Goal: Task Accomplishment & Management: Manage account settings

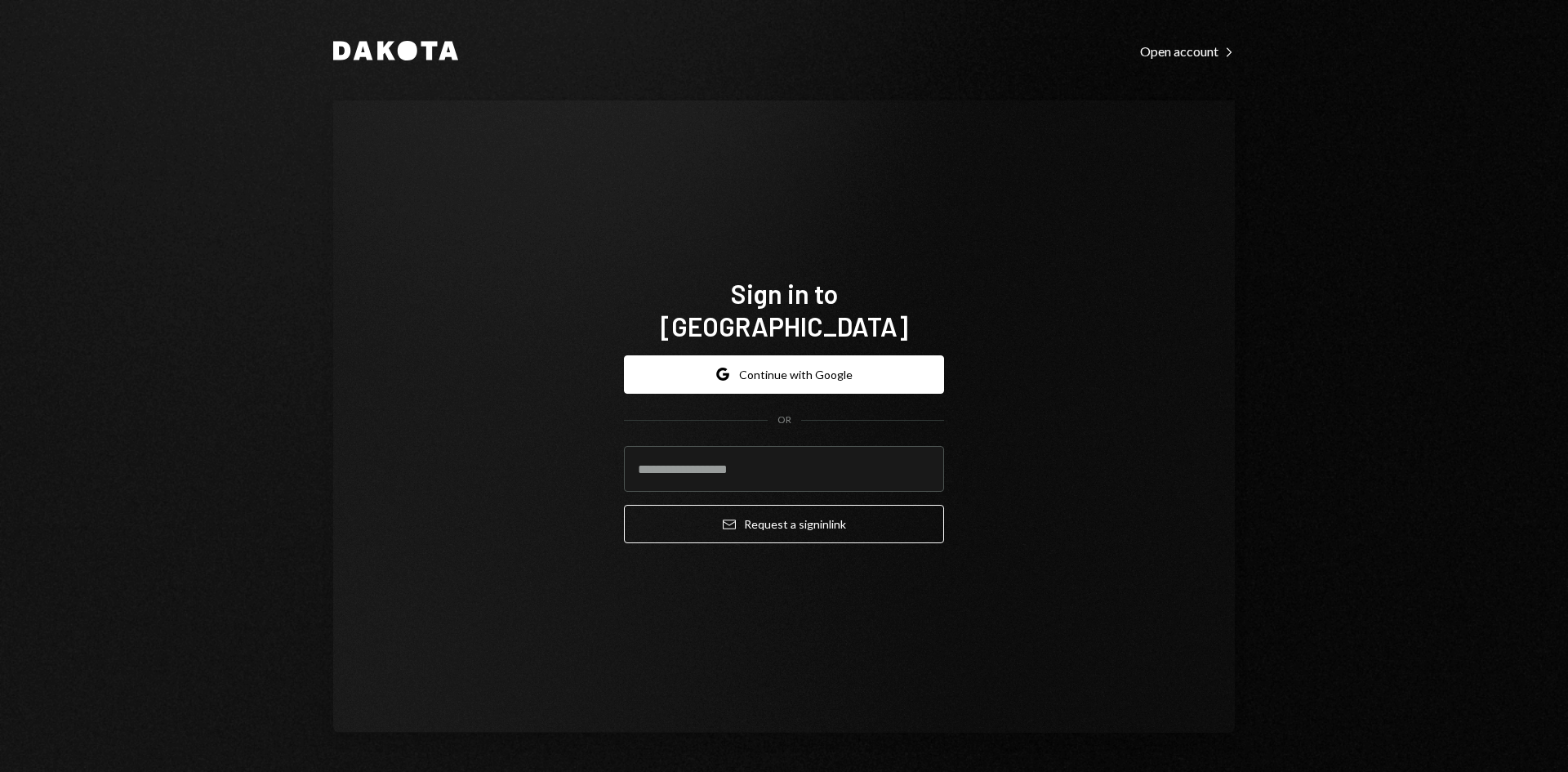
click at [0, 771] on com-1password-button at bounding box center [0, 772] width 0 height 0
click at [624, 505] on button "Email Request a sign in link" at bounding box center [784, 524] width 320 height 39
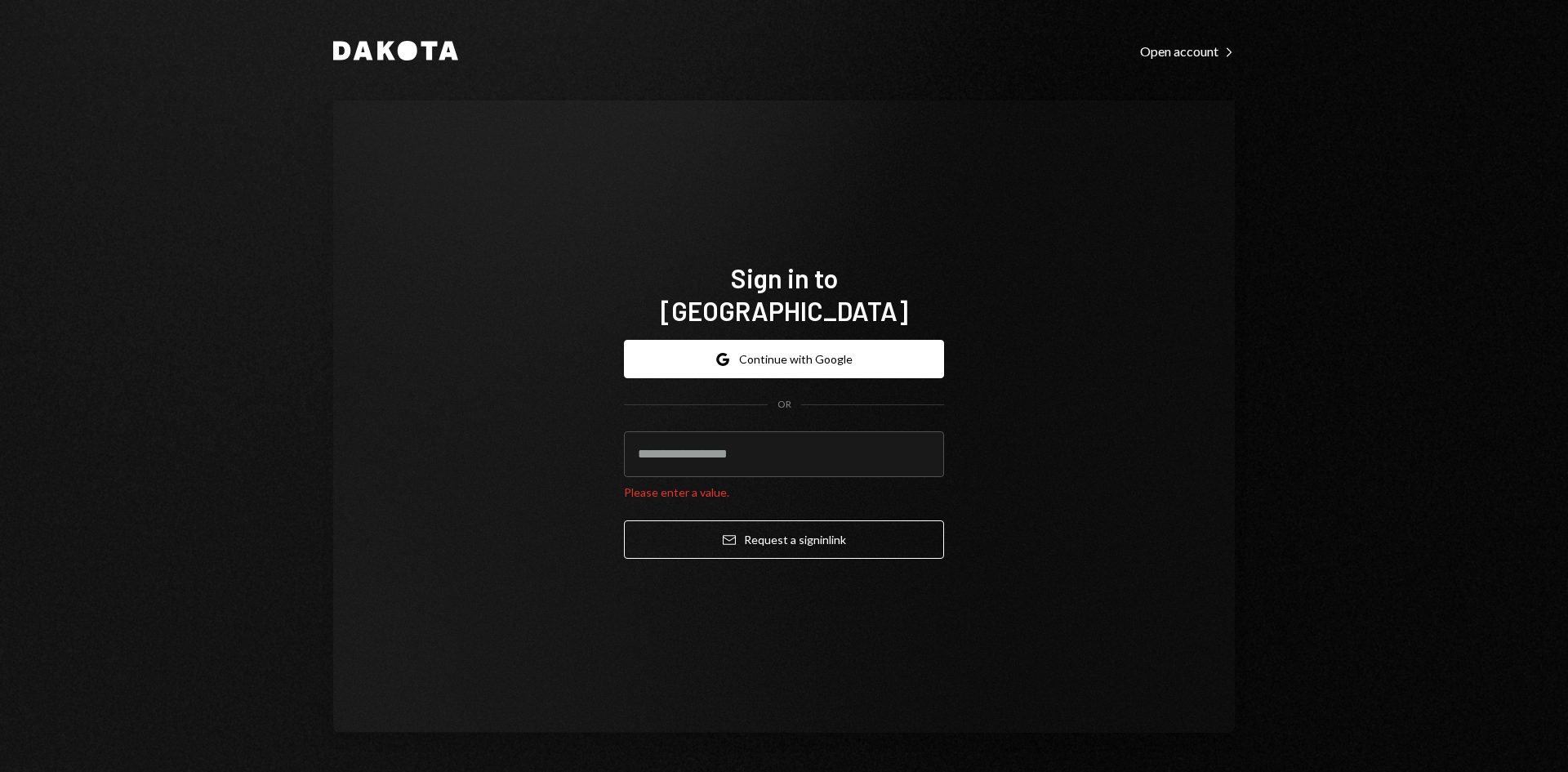
type input "**********"
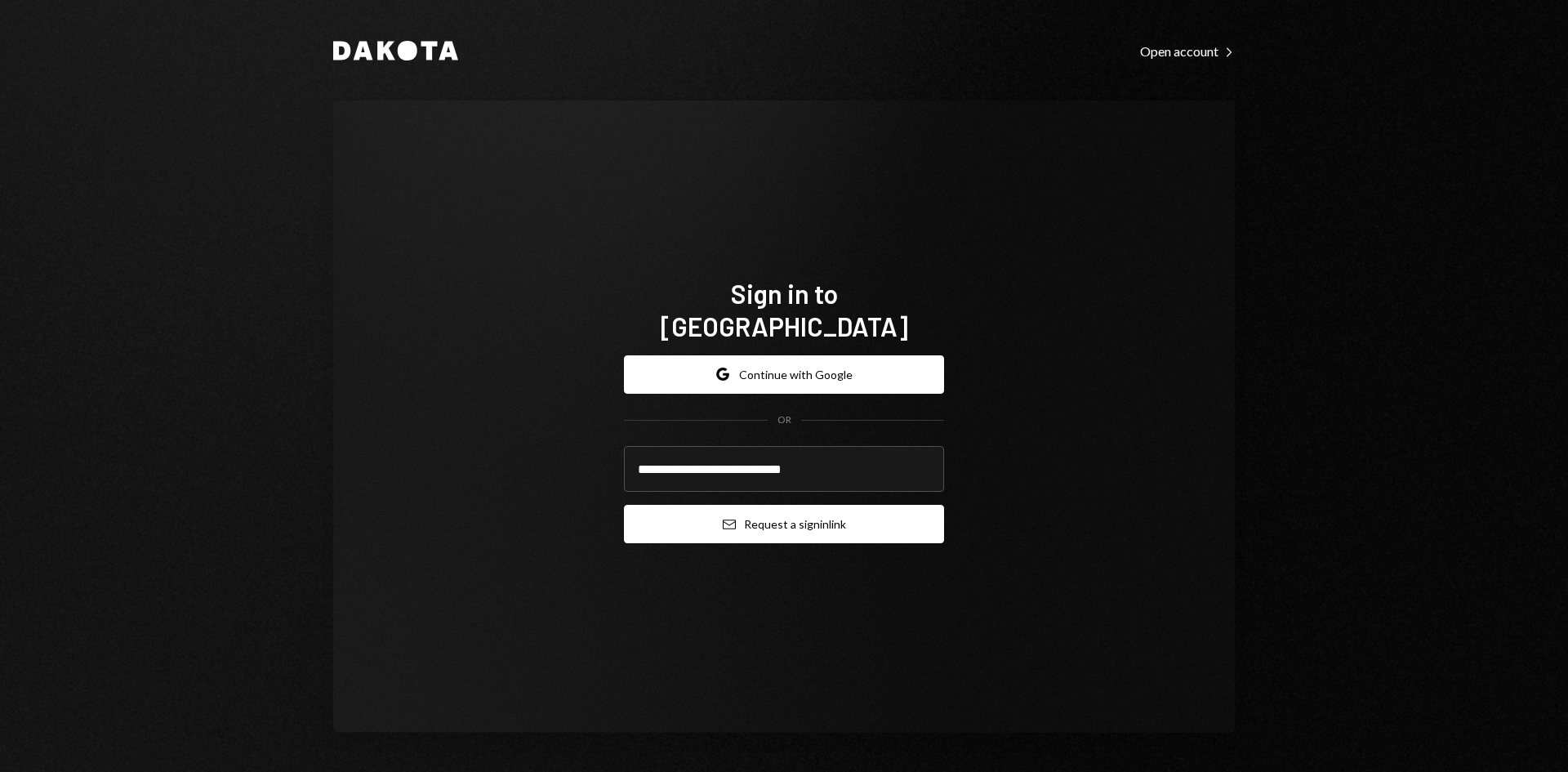
click at [872, 506] on button "Email Request a sign in link" at bounding box center [784, 524] width 320 height 39
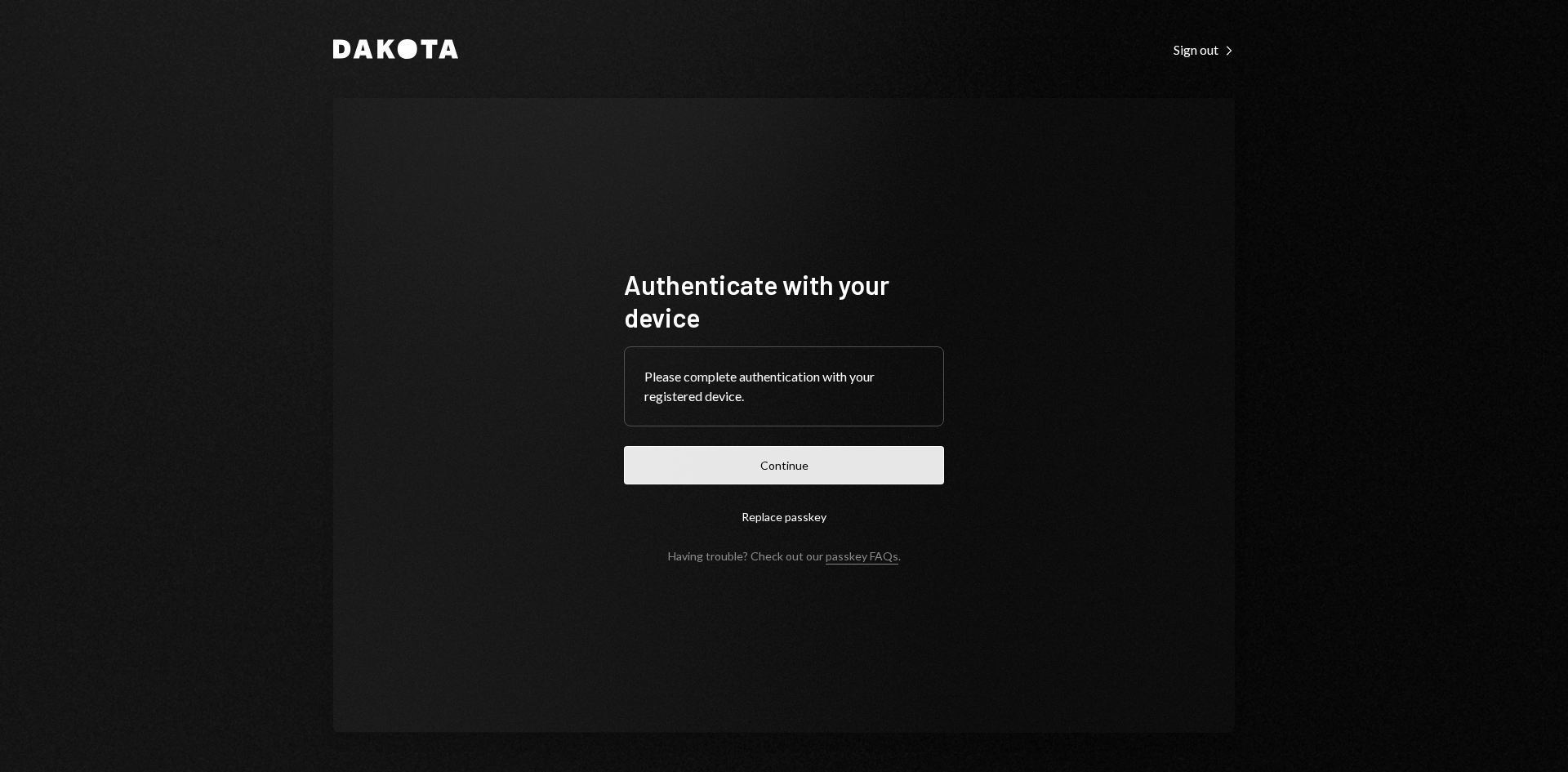
click at [893, 475] on button "Continue" at bounding box center [784, 465] width 320 height 39
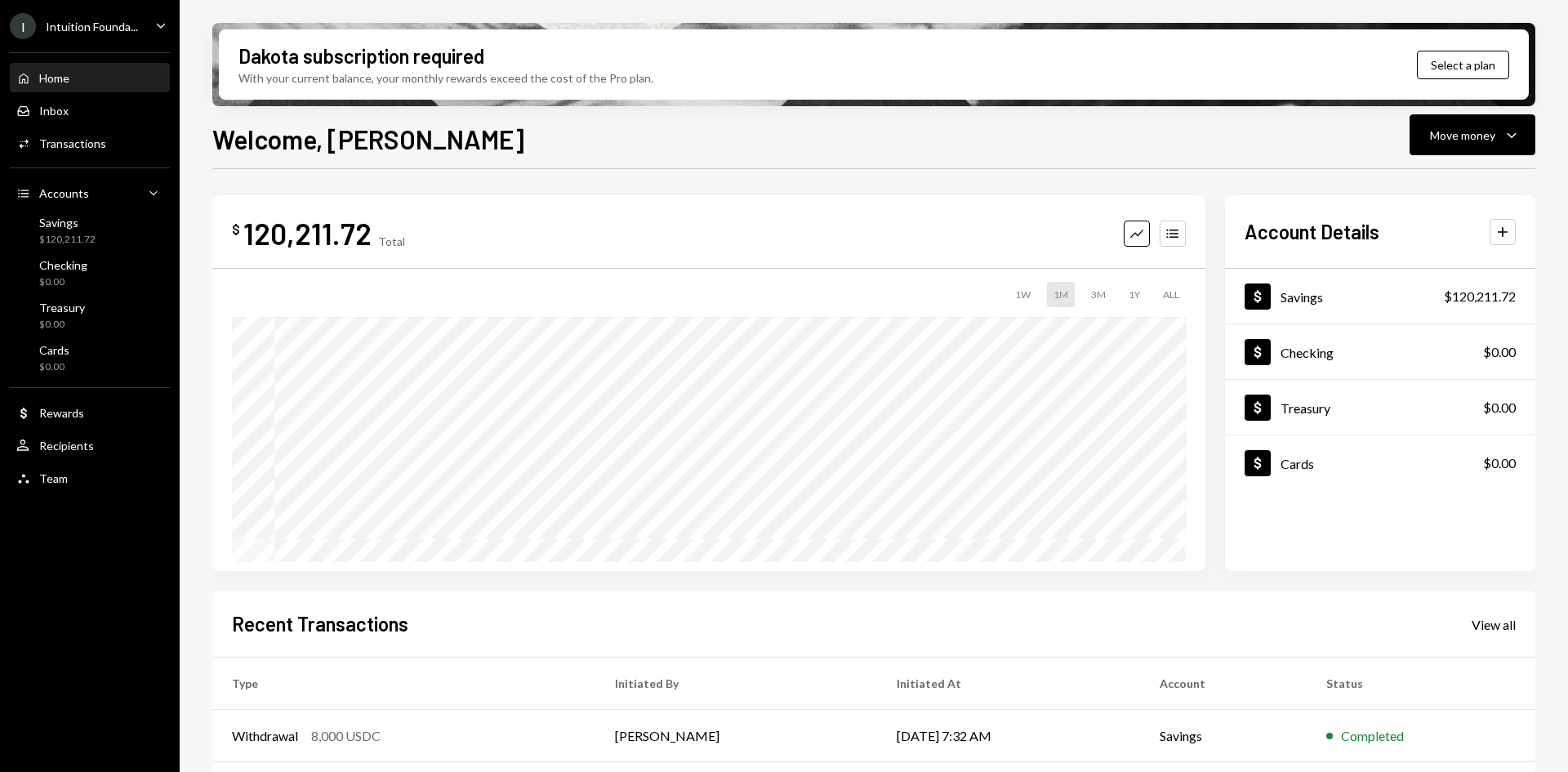
click at [166, 28] on icon "Caret Down" at bounding box center [161, 26] width 18 height 18
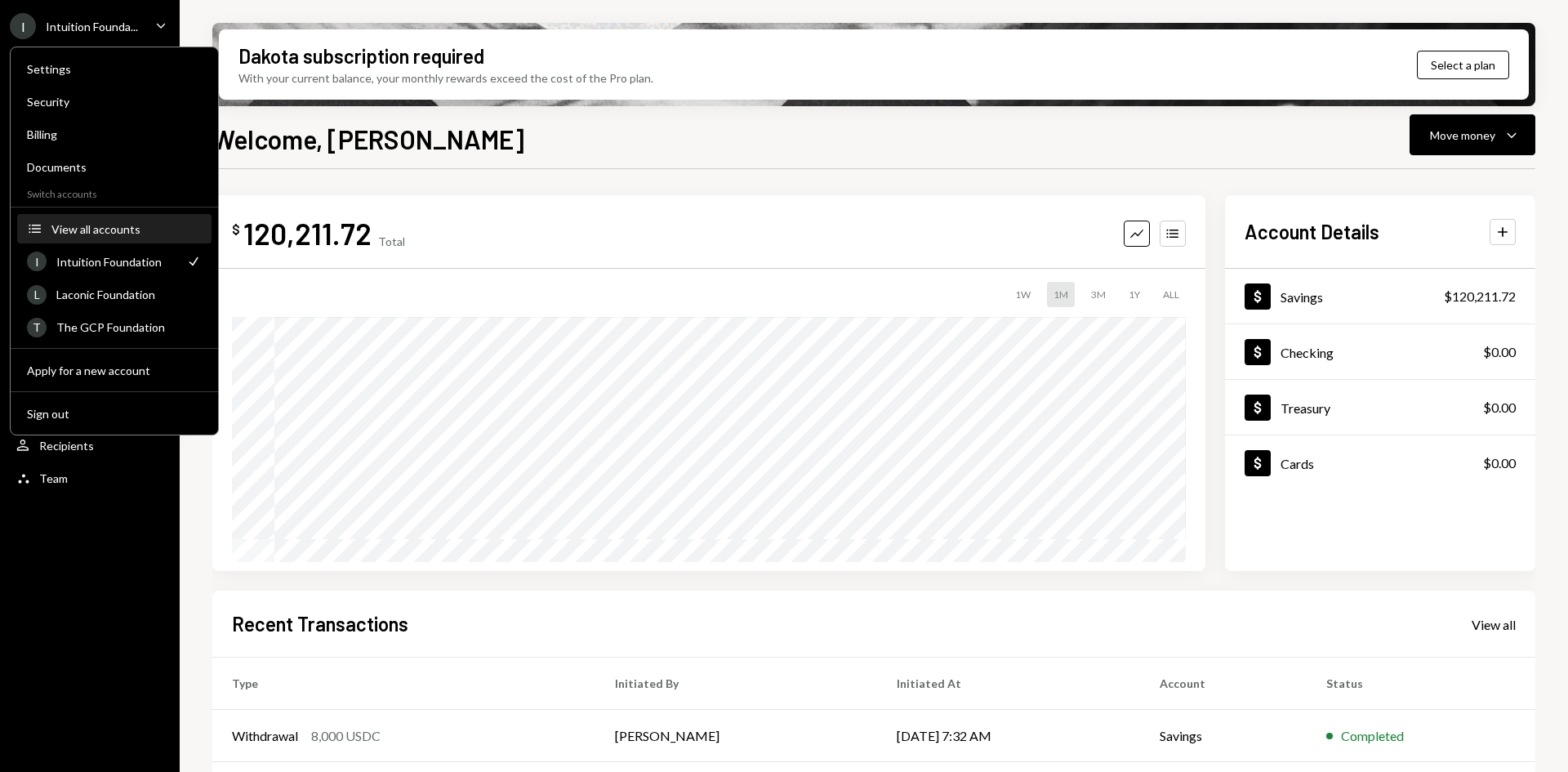
click at [100, 232] on div "View all accounts" at bounding box center [126, 228] width 150 height 14
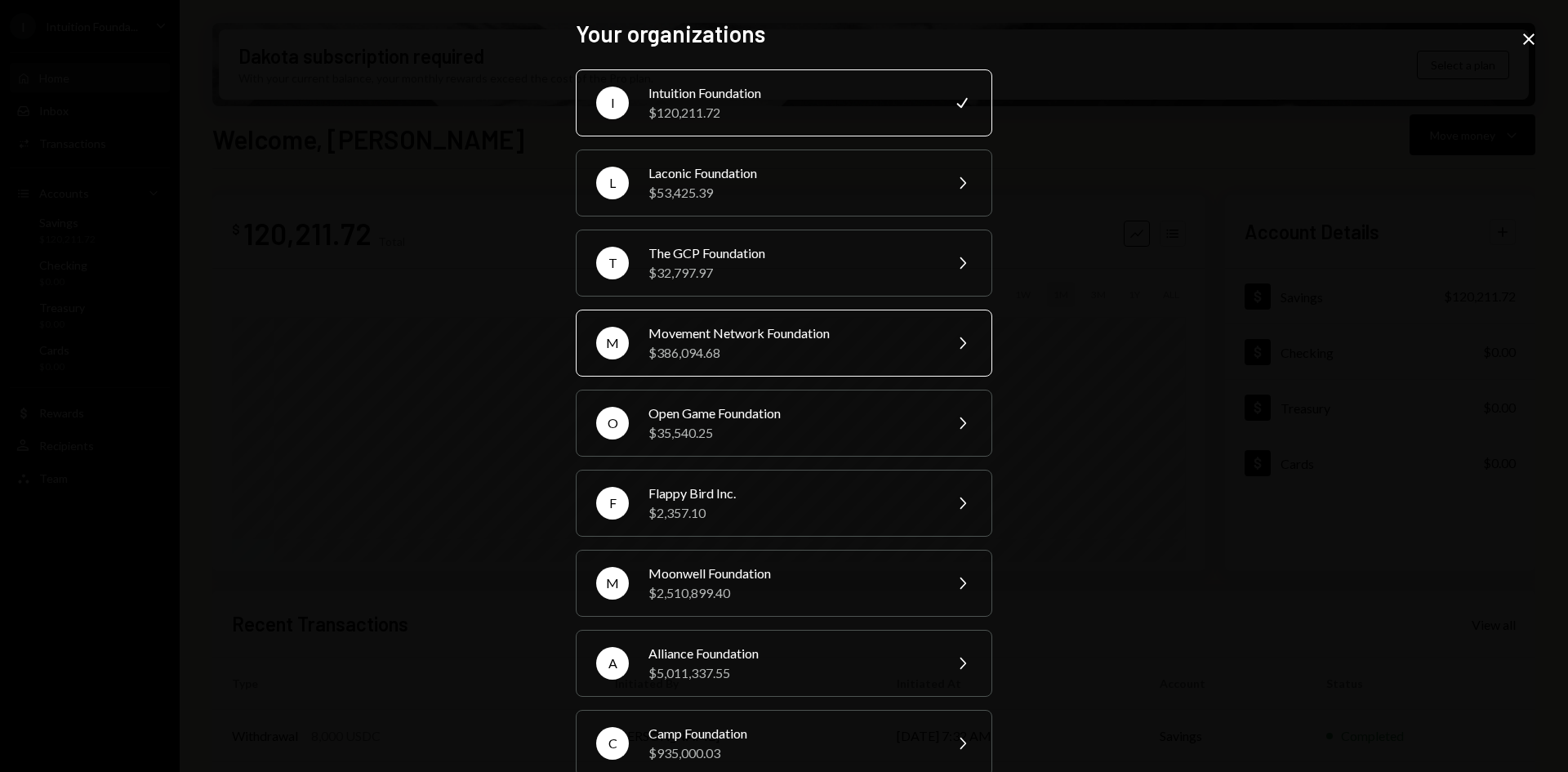
click at [830, 351] on div "$386,094.68" at bounding box center [790, 352] width 284 height 19
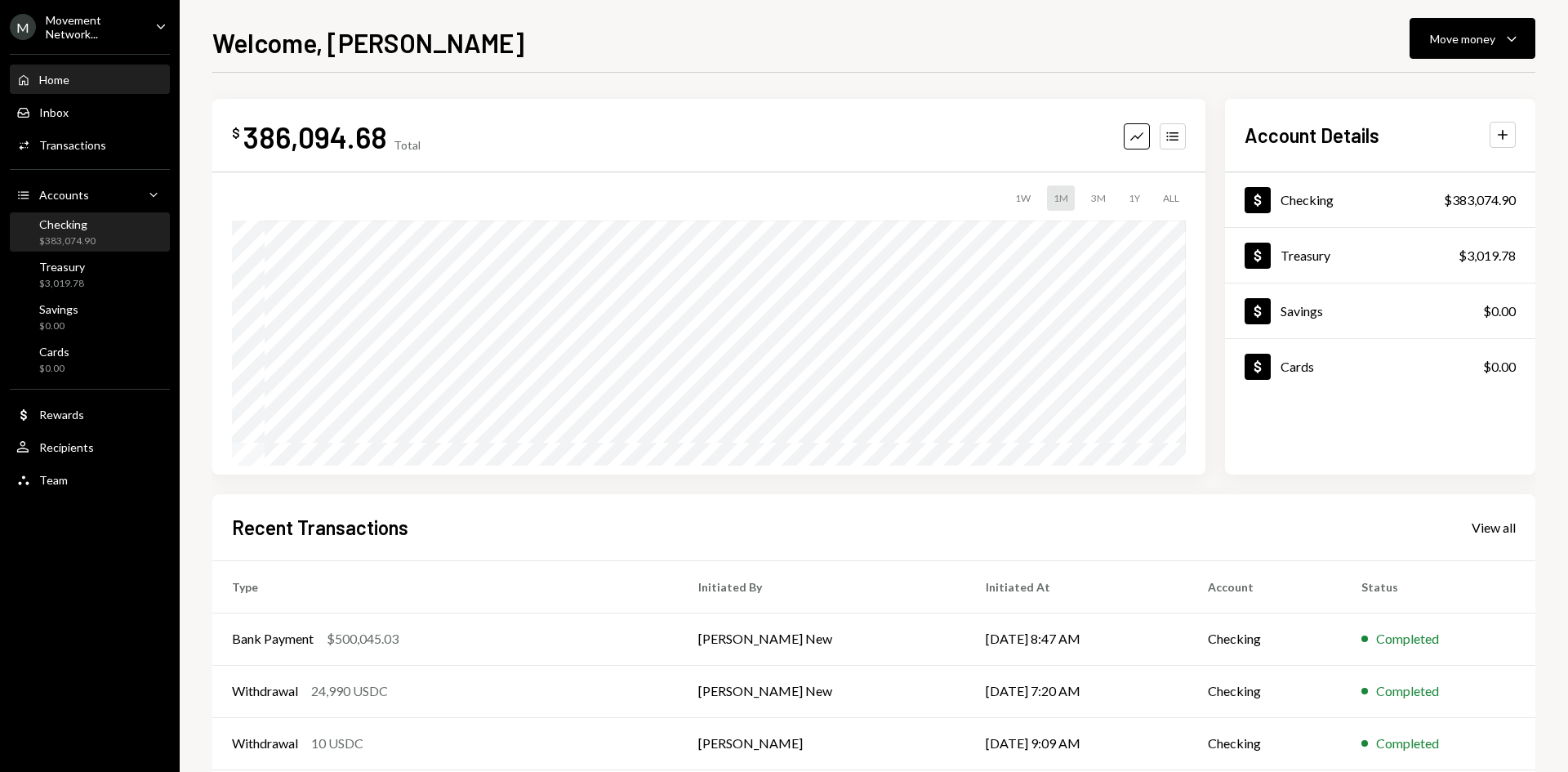
click at [63, 233] on div "Checking $383,074.90" at bounding box center [67, 233] width 56 height 31
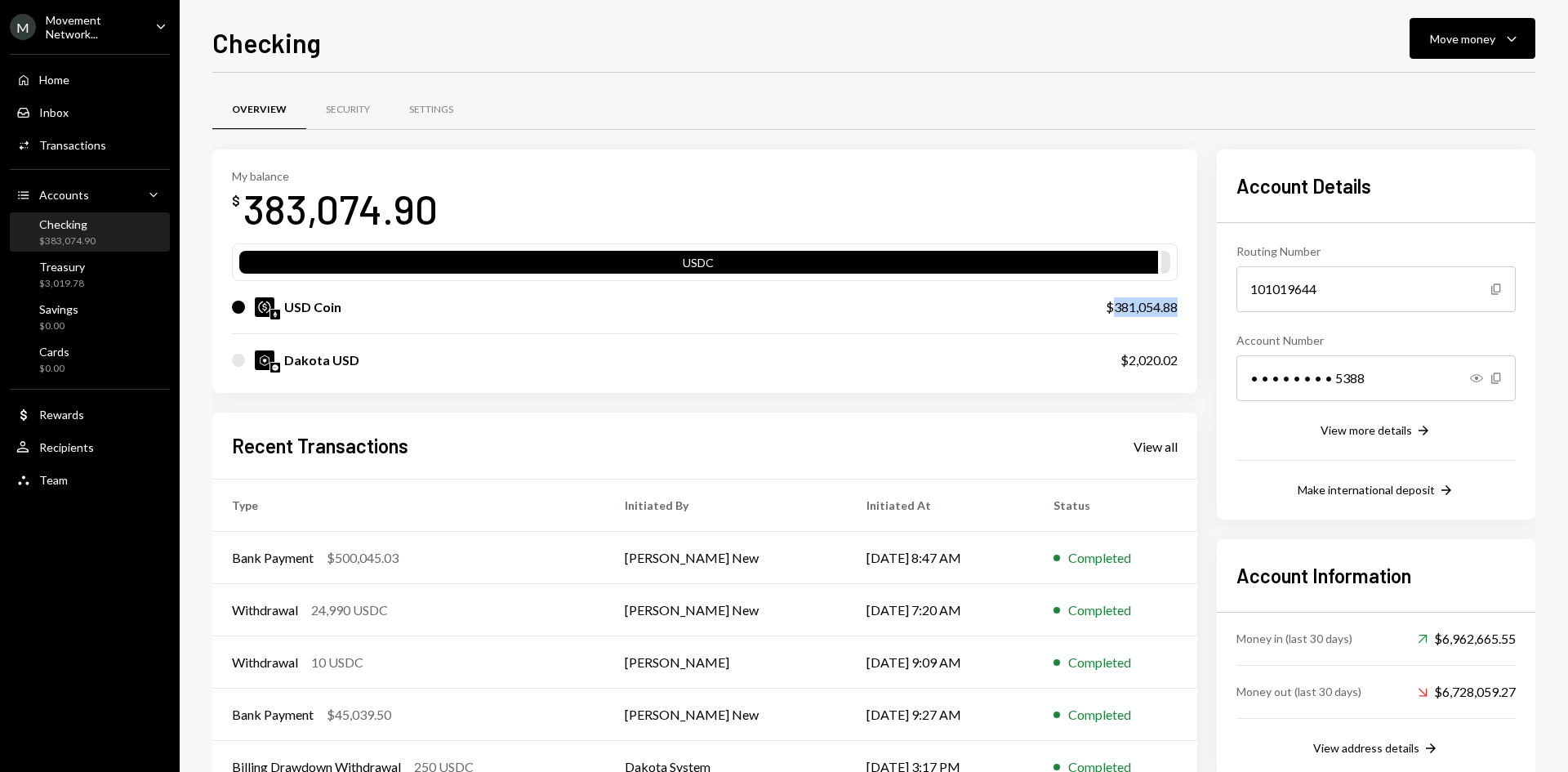
drag, startPoint x: 1175, startPoint y: 307, endPoint x: 1113, endPoint y: 303, distance: 62.1
click at [1113, 303] on div "$381,054.88" at bounding box center [1141, 306] width 71 height 19
copy div "381,054.88"
